Goal: Task Accomplishment & Management: Manage account settings

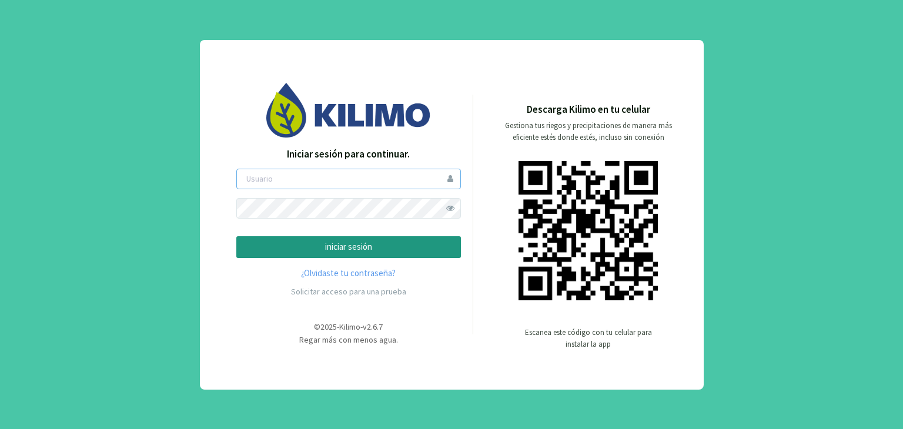
type input "satus"
click at [351, 246] on p "iniciar sesión" at bounding box center [348, 248] width 205 height 14
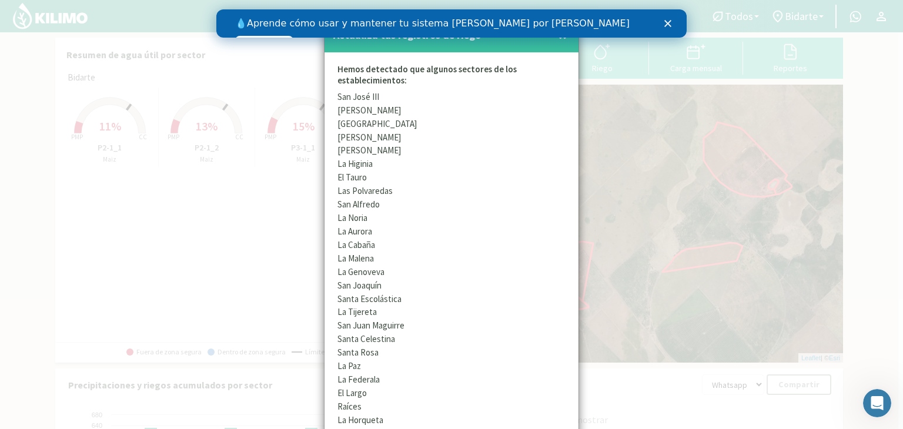
click at [669, 23] on polygon "Cerrar" at bounding box center [668, 23] width 7 height 7
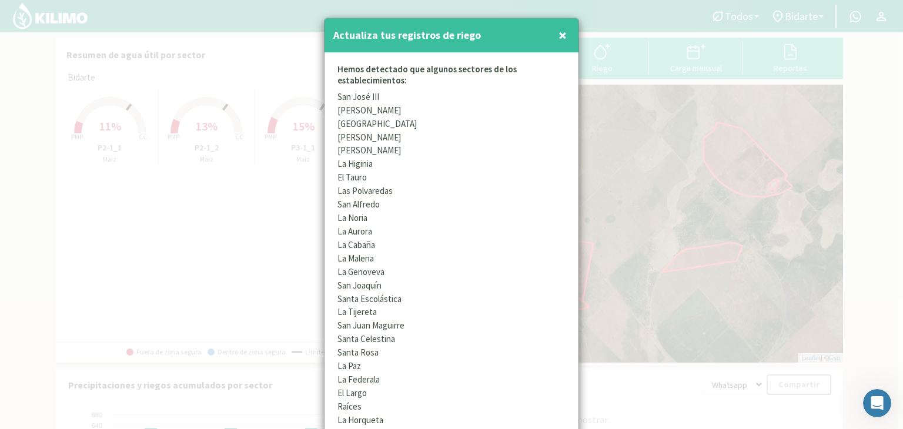
click at [564, 32] on span "×" at bounding box center [563, 34] width 8 height 19
